Goal: Task Accomplishment & Management: Complete application form

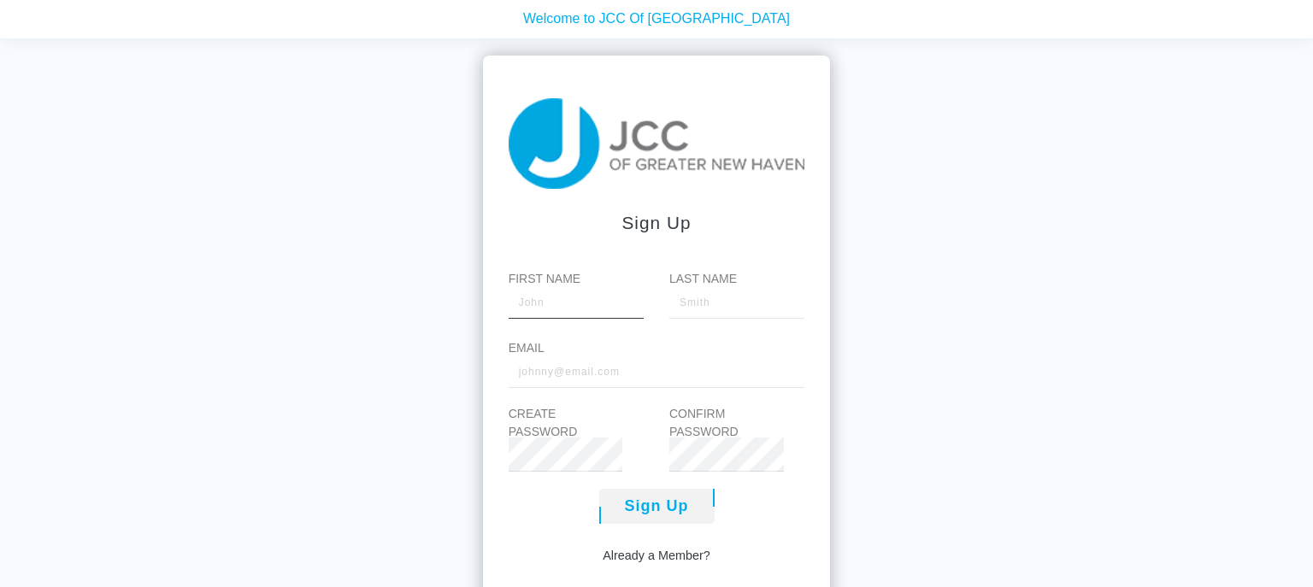
click at [560, 307] on input "First Name" at bounding box center [575, 302] width 135 height 34
type input "[PERSON_NAME]"
click at [537, 377] on input "Email" at bounding box center [656, 371] width 297 height 34
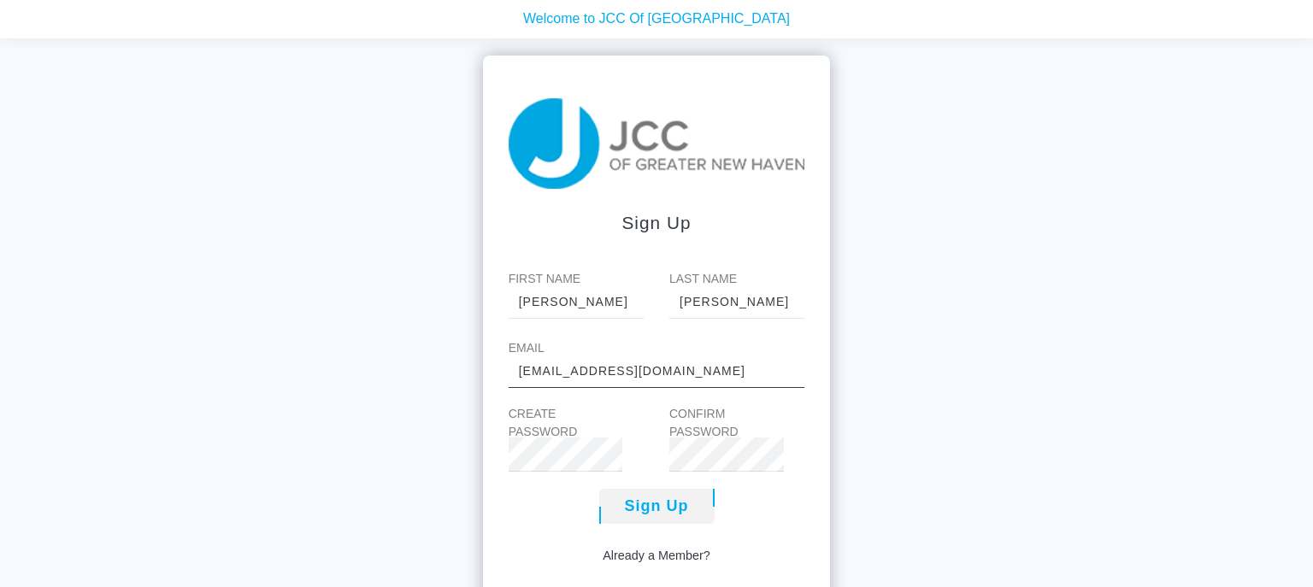
type input "[EMAIL_ADDRESS][DOMAIN_NAME]"
click at [755, 528] on div "Sign Up Already a Member?" at bounding box center [656, 527] width 297 height 77
click at [672, 516] on button "Sign Up" at bounding box center [656, 506] width 115 height 35
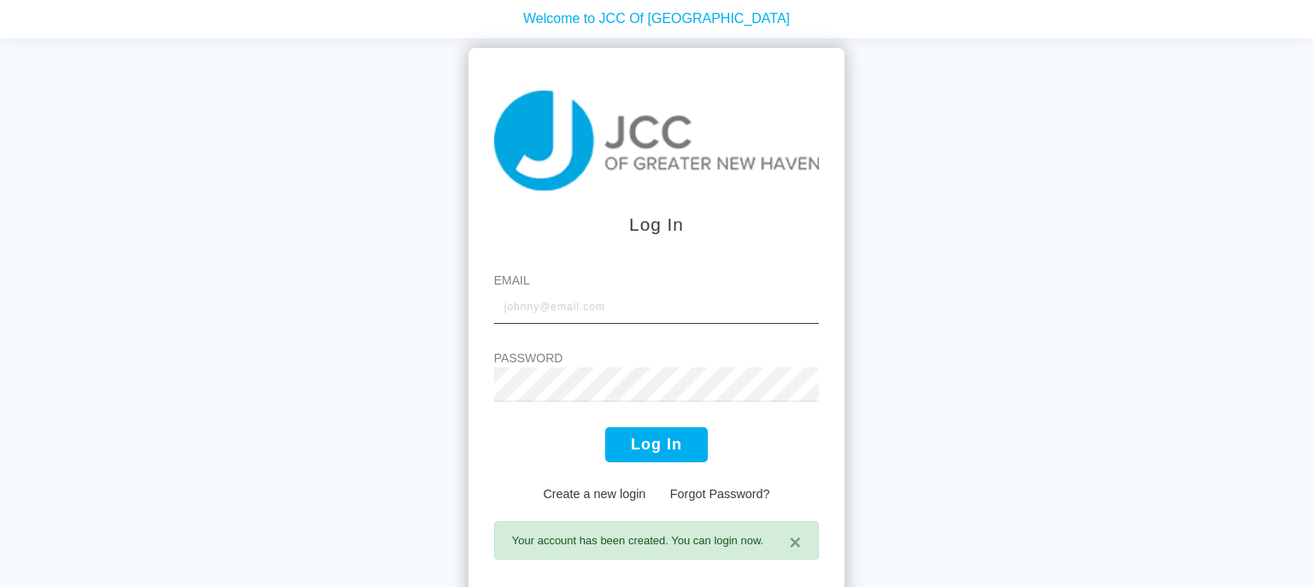
type input "[EMAIL_ADDRESS][DOMAIN_NAME]"
click at [671, 450] on button "Log In" at bounding box center [656, 444] width 103 height 35
